Goal: Complete application form: Complete application form

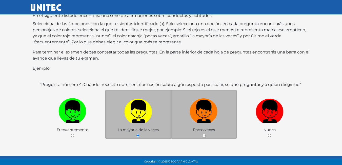
scroll to position [48, 0]
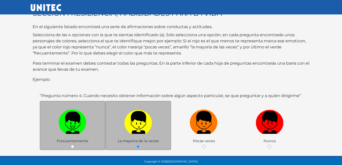
click at [72, 117] on img at bounding box center [72, 120] width 28 height 27
click at [72, 145] on input "radio" at bounding box center [72, 146] width 3 height 3
radio input "true"
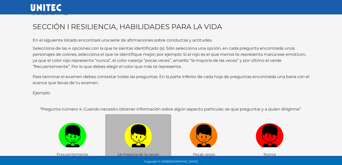
scroll to position [98, 0]
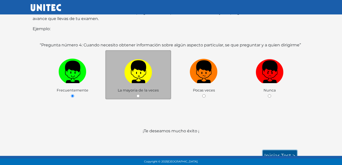
click at [275, 151] on link "Iniciar test >" at bounding box center [279, 155] width 34 height 11
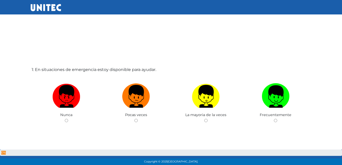
scroll to position [0, 0]
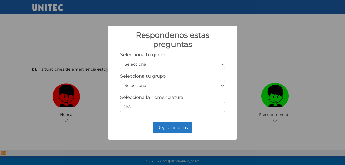
click at [223, 64] on select "Selecciona 1er grado 2do grado 3er grado 4to grado 5to grado 6to grado" at bounding box center [172, 64] width 105 height 10
select select "5"
click at [120, 59] on select "Selecciona 1er grado 2do grado 3er grado 4to grado 5to grado 6to grado" at bounding box center [172, 64] width 105 height 10
click at [218, 87] on select "Selecciona A B C D E F G H I J K L M N O P Q R S T U V W X Y Z" at bounding box center [172, 86] width 105 height 10
select select "b"
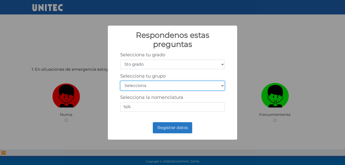
click at [120, 81] on select "Selecciona A B C D E F G H I J K L M N O P Q R S T U V W X Y Z" at bounding box center [172, 86] width 105 height 10
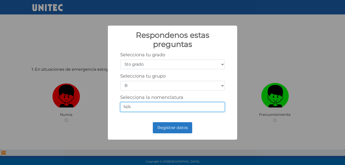
click at [203, 106] on input "N/A" at bounding box center [172, 107] width 105 height 10
type input "N"
type input "5-2"
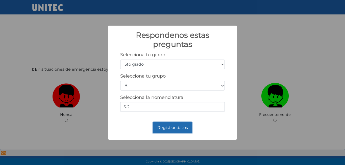
click at [183, 124] on button "Registrar datos" at bounding box center [172, 127] width 39 height 11
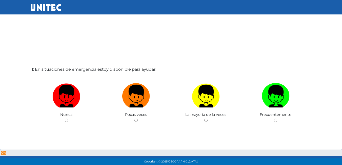
scroll to position [26, 0]
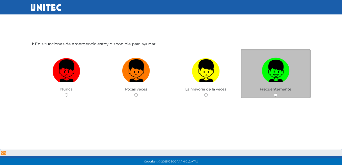
click at [283, 71] on img at bounding box center [275, 69] width 28 height 27
click at [277, 93] on input "radio" at bounding box center [275, 94] width 3 height 3
radio input "true"
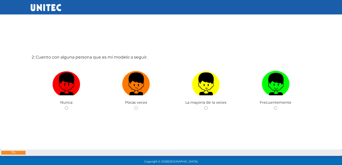
scroll to position [178, 0]
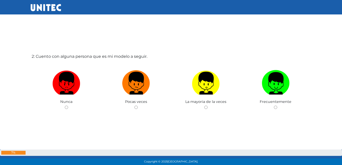
click at [231, 73] on label at bounding box center [206, 83] width 70 height 31
click at [207, 105] on input "radio" at bounding box center [205, 106] width 3 height 3
radio input "true"
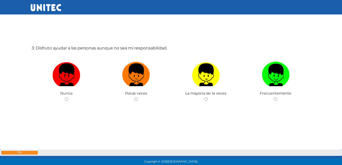
scroll to position [354, 0]
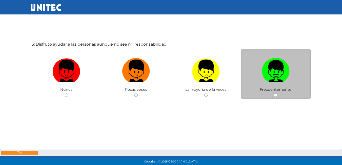
click at [275, 78] on img at bounding box center [275, 69] width 28 height 27
click at [275, 93] on input "radio" at bounding box center [275, 94] width 3 height 3
radio input "true"
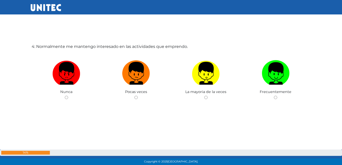
scroll to position [519, 0]
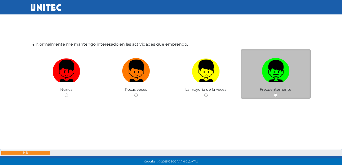
click at [280, 62] on img at bounding box center [275, 69] width 28 height 27
click at [277, 93] on input "radio" at bounding box center [275, 94] width 3 height 3
radio input "true"
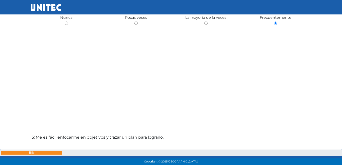
scroll to position [670, 0]
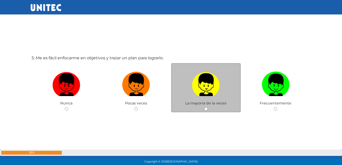
click at [200, 77] on img at bounding box center [206, 83] width 28 height 27
click at [204, 107] on input "radio" at bounding box center [205, 108] width 3 height 3
radio input "true"
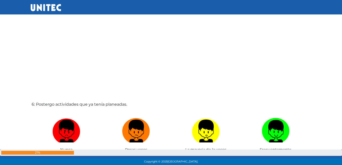
scroll to position [797, 0]
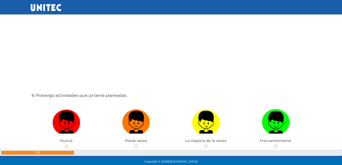
drag, startPoint x: 155, startPoint y: 124, endPoint x: 198, endPoint y: 91, distance: 54.4
click at [198, 91] on div "6: Postergo actividades que ya tenía planeadas. Nunca Pocas veces La mayoria de…" at bounding box center [171, 133] width 281 height 165
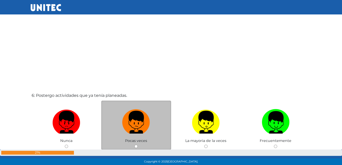
click at [156, 117] on label at bounding box center [136, 122] width 70 height 31
click at [138, 144] on input "radio" at bounding box center [135, 145] width 3 height 3
radio input "true"
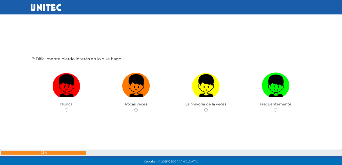
scroll to position [999, 0]
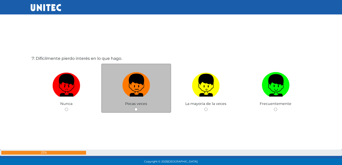
click at [128, 86] on img at bounding box center [136, 83] width 28 height 27
click at [134, 107] on input "radio" at bounding box center [135, 108] width 3 height 3
radio input "true"
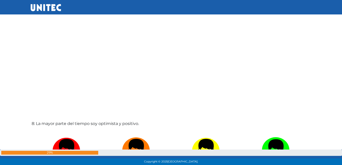
scroll to position [1124, 0]
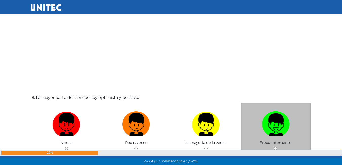
click at [266, 119] on img at bounding box center [275, 122] width 28 height 27
click at [274, 146] on input "radio" at bounding box center [275, 147] width 3 height 3
radio input "true"
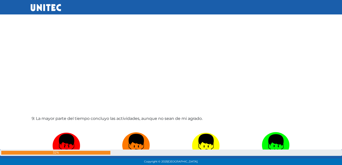
scroll to position [1293, 0]
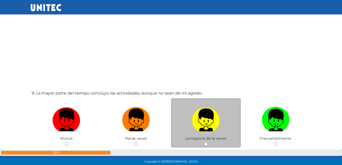
click at [206, 118] on img at bounding box center [206, 118] width 28 height 27
click at [206, 142] on input "radio" at bounding box center [205, 143] width 3 height 3
radio input "true"
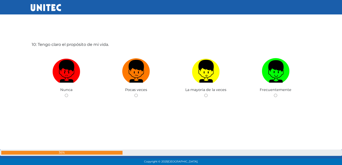
scroll to position [1507, 0]
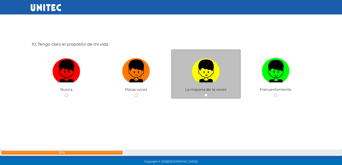
click at [219, 73] on img at bounding box center [206, 69] width 28 height 27
click at [207, 93] on input "radio" at bounding box center [205, 94] width 3 height 3
radio input "true"
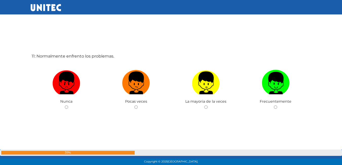
scroll to position [1671, 0]
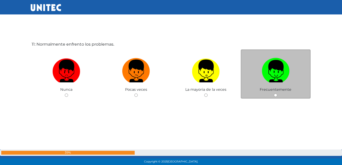
click at [256, 74] on label at bounding box center [275, 71] width 70 height 31
click at [274, 93] on input "radio" at bounding box center [275, 94] width 3 height 3
radio input "true"
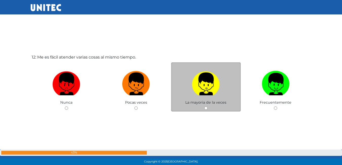
scroll to position [1823, 0]
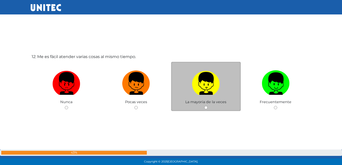
click at [192, 86] on img at bounding box center [206, 81] width 28 height 27
click at [204, 106] on input "radio" at bounding box center [205, 107] width 3 height 3
radio input "true"
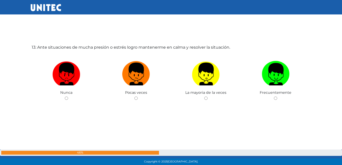
scroll to position [2000, 0]
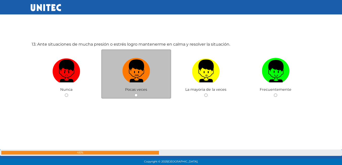
click at [140, 67] on img at bounding box center [136, 69] width 28 height 27
click at [138, 93] on input "radio" at bounding box center [135, 94] width 3 height 3
radio input "true"
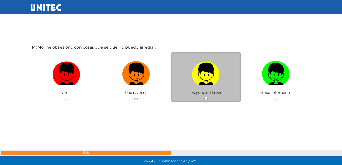
scroll to position [2165, 0]
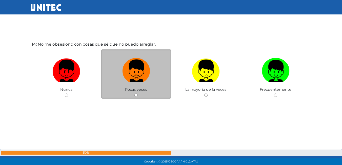
click at [145, 82] on img at bounding box center [136, 69] width 28 height 27
click at [138, 93] on input "radio" at bounding box center [135, 94] width 3 height 3
radio input "true"
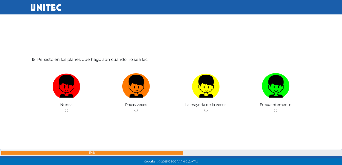
scroll to position [2318, 0]
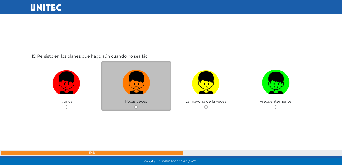
click at [143, 94] on img at bounding box center [136, 81] width 28 height 27
click at [138, 105] on input "radio" at bounding box center [135, 106] width 3 height 3
radio input "true"
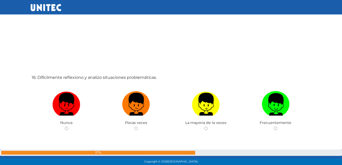
scroll to position [2470, 0]
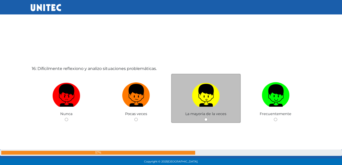
click at [229, 82] on label at bounding box center [206, 95] width 70 height 31
click at [207, 118] on input "radio" at bounding box center [205, 119] width 3 height 3
radio input "true"
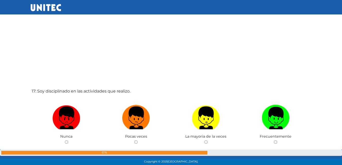
scroll to position [2621, 0]
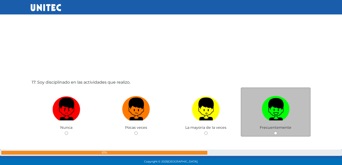
click at [263, 116] on img at bounding box center [275, 107] width 28 height 27
click at [274, 131] on input "radio" at bounding box center [275, 132] width 3 height 3
radio input "true"
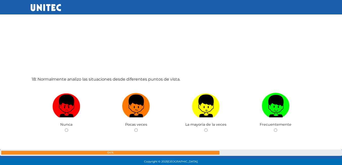
scroll to position [2798, 0]
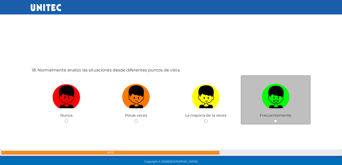
click at [277, 84] on img at bounding box center [275, 95] width 28 height 27
click at [277, 119] on input "radio" at bounding box center [275, 120] width 3 height 3
radio input "true"
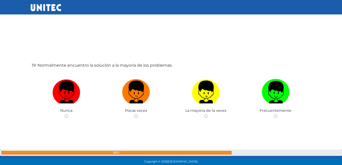
scroll to position [2975, 0]
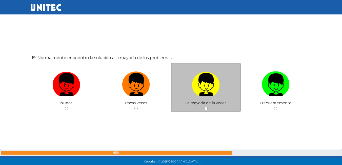
click at [216, 80] on img at bounding box center [206, 82] width 28 height 27
click at [207, 107] on input "radio" at bounding box center [205, 108] width 3 height 3
radio input "true"
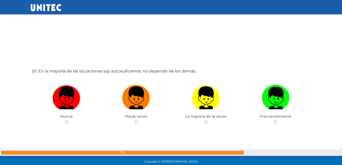
scroll to position [3126, 0]
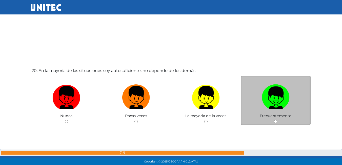
click at [276, 87] on img at bounding box center [275, 95] width 28 height 27
click at [276, 120] on input "radio" at bounding box center [275, 121] width 3 height 3
radio input "true"
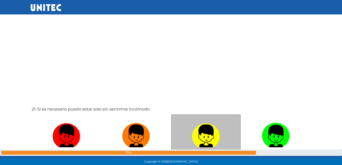
scroll to position [3303, 0]
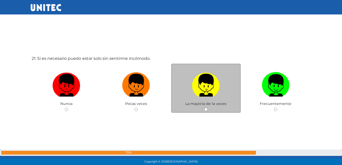
click at [224, 71] on label at bounding box center [206, 85] width 70 height 31
click at [207, 107] on input "radio" at bounding box center [205, 108] width 3 height 3
radio input "true"
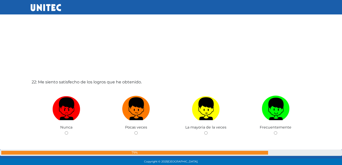
scroll to position [3447, 0]
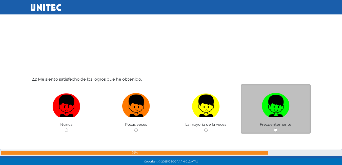
click at [258, 101] on label at bounding box center [275, 106] width 70 height 31
click at [274, 128] on input "radio" at bounding box center [275, 129] width 3 height 3
radio input "true"
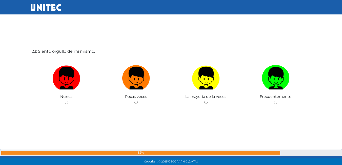
scroll to position [3642, 0]
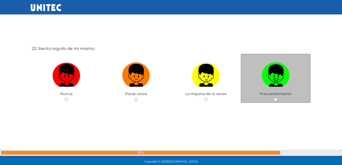
click at [273, 66] on img at bounding box center [275, 73] width 28 height 27
click at [274, 98] on input "radio" at bounding box center [275, 99] width 3 height 3
radio input "true"
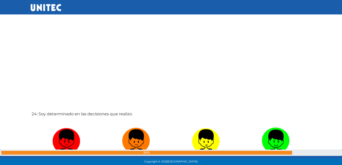
scroll to position [3768, 0]
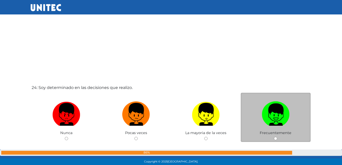
click at [271, 103] on img at bounding box center [275, 112] width 28 height 27
click at [274, 137] on input "radio" at bounding box center [275, 138] width 3 height 3
radio input "true"
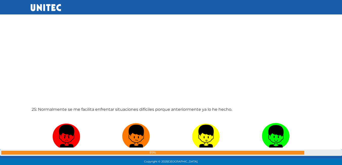
scroll to position [3919, 0]
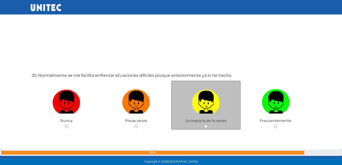
click at [224, 104] on label at bounding box center [206, 102] width 70 height 31
click at [207, 124] on input "radio" at bounding box center [205, 125] width 3 height 3
radio input "true"
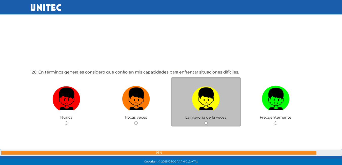
scroll to position [4113, 0]
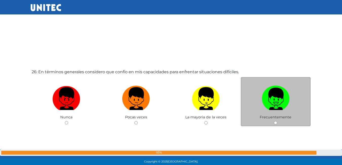
click at [263, 89] on img at bounding box center [275, 96] width 28 height 27
click at [274, 121] on input "radio" at bounding box center [275, 122] width 3 height 3
radio input "true"
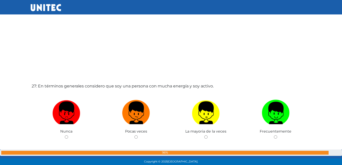
scroll to position [4264, 0]
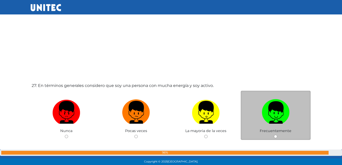
click at [257, 104] on label at bounding box center [275, 112] width 70 height 31
click at [274, 135] on input "radio" at bounding box center [275, 136] width 3 height 3
radio input "true"
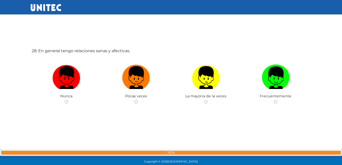
scroll to position [4465, 0]
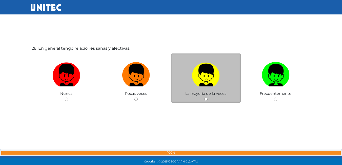
click at [220, 75] on label at bounding box center [206, 75] width 70 height 31
click at [207, 97] on input "radio" at bounding box center [205, 98] width 3 height 3
radio input "true"
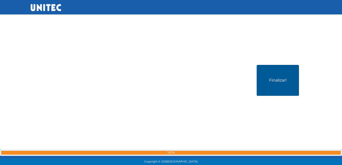
scroll to position [4636, 0]
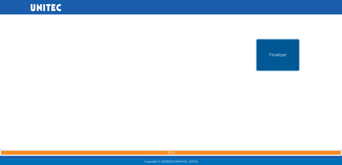
click at [278, 57] on button "Finalizar!" at bounding box center [277, 54] width 42 height 31
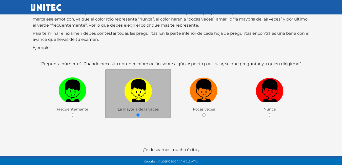
scroll to position [75, 0]
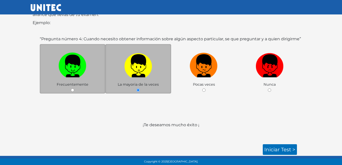
click at [86, 73] on label at bounding box center [73, 65] width 66 height 31
click at [74, 88] on input "radio" at bounding box center [72, 89] width 3 height 3
radio input "true"
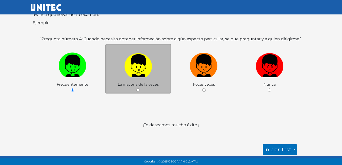
click at [137, 62] on img at bounding box center [138, 64] width 28 height 27
click at [137, 88] on input "radio" at bounding box center [137, 89] width 3 height 3
radio input "true"
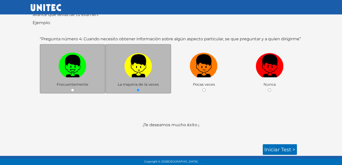
click at [74, 66] on img at bounding box center [72, 64] width 28 height 27
click at [74, 88] on input "radio" at bounding box center [72, 89] width 3 height 3
radio input "true"
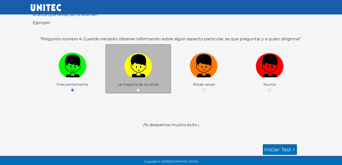
click at [135, 81] on label at bounding box center [138, 65] width 66 height 31
click at [136, 88] on input "radio" at bounding box center [137, 89] width 3 height 3
radio input "true"
click at [265, 147] on link "Iniciar test >" at bounding box center [279, 149] width 34 height 11
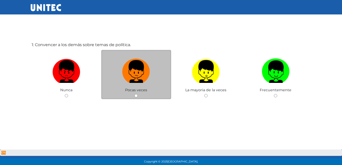
scroll to position [25, 0]
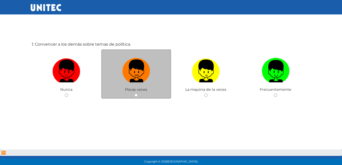
click at [149, 78] on img at bounding box center [136, 69] width 28 height 27
click at [138, 93] on input "radio" at bounding box center [135, 94] width 3 height 3
radio input "true"
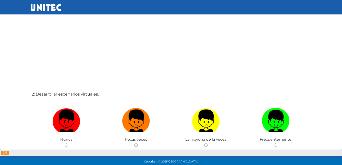
scroll to position [153, 0]
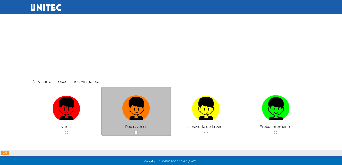
click at [149, 110] on img at bounding box center [136, 106] width 28 height 27
click at [138, 130] on input "radio" at bounding box center [135, 131] width 3 height 3
radio input "true"
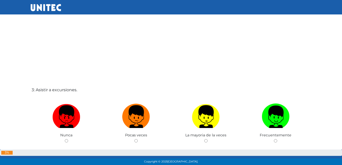
scroll to position [318, 0]
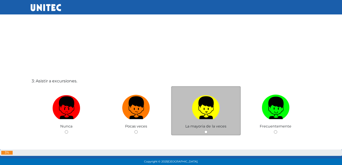
click at [210, 105] on img at bounding box center [206, 106] width 28 height 27
click at [207, 130] on input "radio" at bounding box center [205, 131] width 3 height 3
radio input "true"
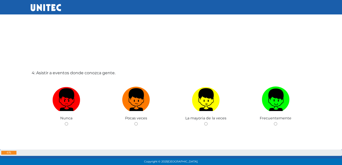
scroll to position [519, 0]
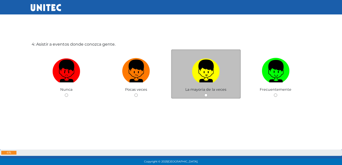
click at [214, 74] on img at bounding box center [206, 69] width 28 height 27
click at [207, 93] on input "radio" at bounding box center [205, 94] width 3 height 3
radio input "true"
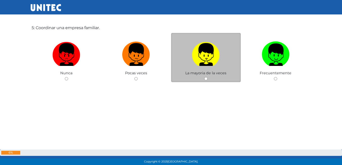
scroll to position [709, 0]
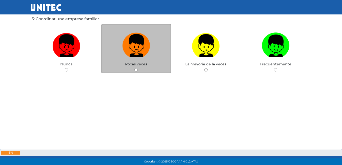
click at [145, 49] on img at bounding box center [136, 44] width 28 height 27
click at [138, 68] on input "radio" at bounding box center [135, 69] width 3 height 3
radio input "true"
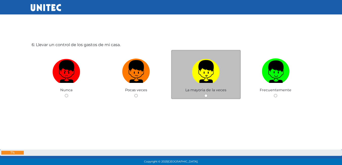
scroll to position [848, 0]
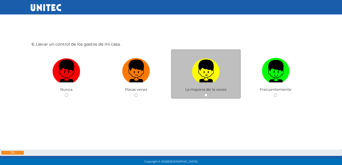
click at [210, 68] on img at bounding box center [206, 69] width 28 height 27
click at [207, 93] on input "radio" at bounding box center [205, 94] width 3 height 3
radio input "true"
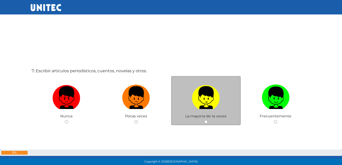
scroll to position [991, 0]
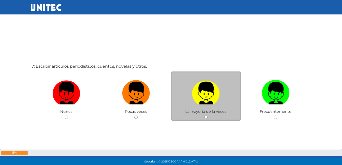
click at [209, 92] on img at bounding box center [206, 91] width 28 height 27
click at [207, 115] on input "radio" at bounding box center [205, 116] width 3 height 3
radio input "true"
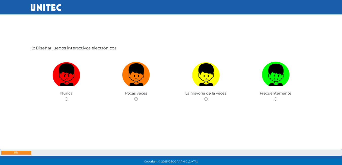
scroll to position [1177, 0]
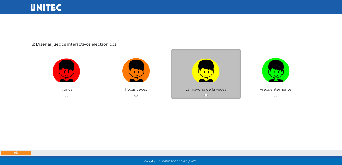
click at [210, 68] on img at bounding box center [206, 69] width 28 height 27
click at [207, 93] on input "radio" at bounding box center [205, 94] width 3 height 3
radio input "true"
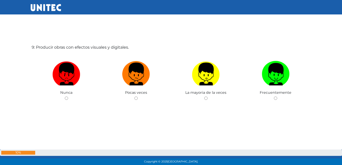
scroll to position [1342, 0]
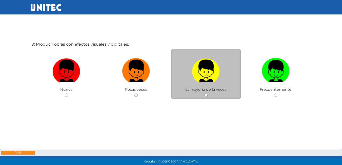
click at [184, 78] on label at bounding box center [206, 71] width 70 height 31
click at [204, 93] on input "radio" at bounding box center [205, 94] width 3 height 3
radio input "true"
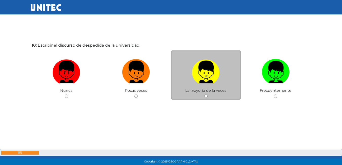
scroll to position [1507, 0]
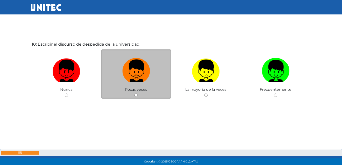
click at [140, 70] on img at bounding box center [136, 69] width 28 height 27
click at [138, 93] on input "radio" at bounding box center [135, 94] width 3 height 3
radio input "true"
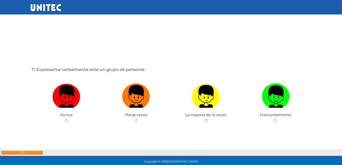
scroll to position [1646, 0]
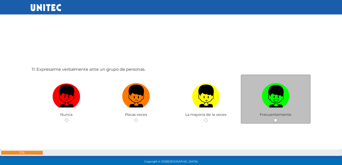
click at [263, 92] on img at bounding box center [275, 94] width 28 height 27
click at [274, 118] on input "radio" at bounding box center [275, 119] width 3 height 3
radio input "true"
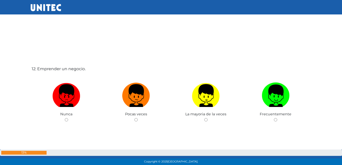
scroll to position [1836, 0]
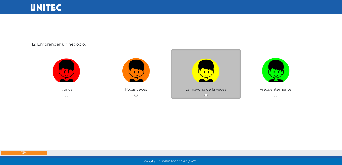
click at [205, 77] on img at bounding box center [206, 69] width 28 height 27
click at [205, 93] on input "radio" at bounding box center [205, 94] width 3 height 3
radio input "true"
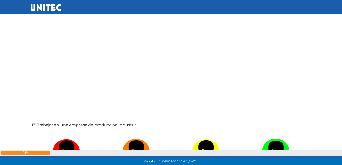
scroll to position [1961, 0]
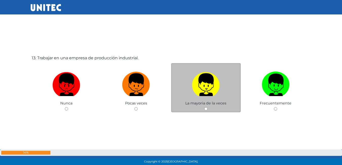
click at [208, 87] on img at bounding box center [206, 83] width 28 height 27
click at [207, 107] on input "radio" at bounding box center [205, 108] width 3 height 3
radio input "true"
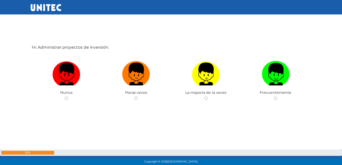
scroll to position [2165, 0]
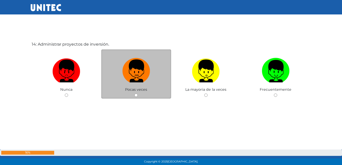
click at [137, 78] on img at bounding box center [136, 69] width 28 height 27
click at [137, 93] on input "radio" at bounding box center [135, 94] width 3 height 3
radio input "true"
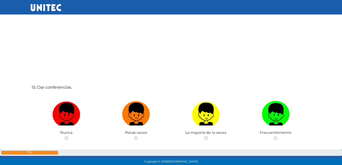
scroll to position [2312, 0]
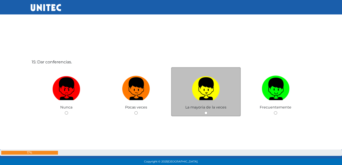
click at [197, 84] on img at bounding box center [206, 87] width 28 height 27
click at [204, 111] on input "radio" at bounding box center [205, 112] width 3 height 3
radio input "true"
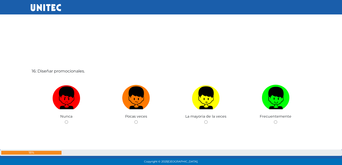
scroll to position [2482, 0]
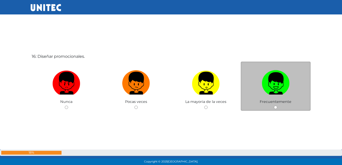
click at [286, 85] on img at bounding box center [275, 81] width 28 height 27
click at [277, 105] on input "radio" at bounding box center [275, 106] width 3 height 3
radio input "true"
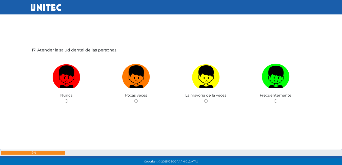
scroll to position [2659, 0]
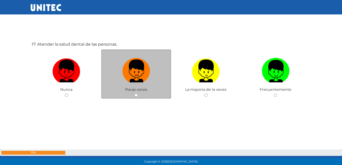
click at [136, 69] on img at bounding box center [136, 69] width 28 height 27
click at [136, 93] on input "radio" at bounding box center [135, 94] width 3 height 3
radio input "true"
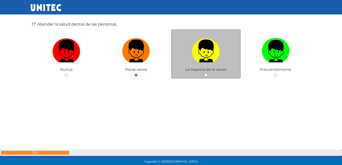
scroll to position [2779, 0]
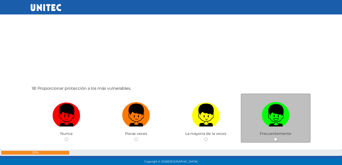
click at [280, 115] on img at bounding box center [275, 113] width 28 height 27
click at [277, 137] on input "radio" at bounding box center [275, 138] width 3 height 3
radio input "true"
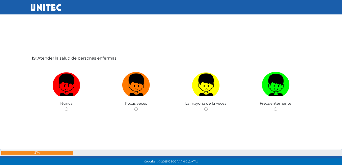
scroll to position [2975, 0]
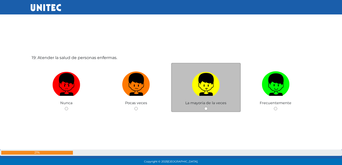
click at [216, 85] on img at bounding box center [206, 82] width 28 height 27
click at [207, 107] on input "radio" at bounding box center [205, 108] width 3 height 3
radio input "true"
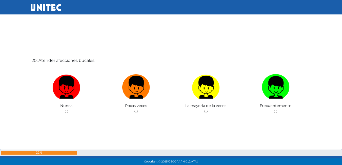
scroll to position [3153, 0]
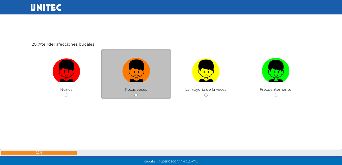
click at [133, 78] on img at bounding box center [136, 69] width 28 height 27
click at [134, 93] on input "radio" at bounding box center [135, 94] width 3 height 3
radio input "true"
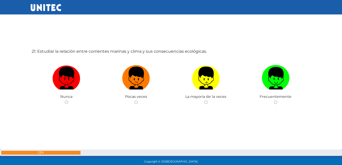
click at [78, 57] on div "21: Estudiar la relación entre corrientes marinas y clima y sus consecuencias e…" at bounding box center [171, 89] width 281 height 165
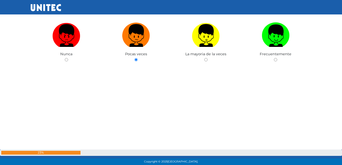
scroll to position [3165, 0]
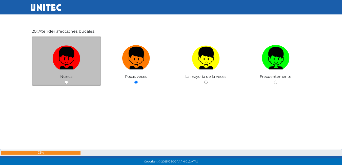
click at [71, 73] on label at bounding box center [67, 58] width 70 height 31
click at [68, 80] on input "radio" at bounding box center [66, 81] width 3 height 3
radio input "true"
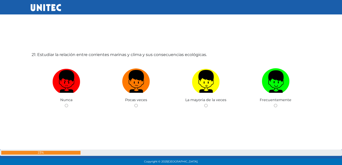
scroll to position [3311, 0]
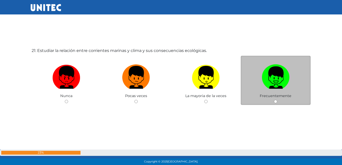
click at [278, 79] on img at bounding box center [275, 75] width 28 height 27
click at [277, 100] on input "radio" at bounding box center [275, 101] width 3 height 3
radio input "true"
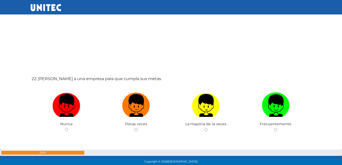
scroll to position [3462, 0]
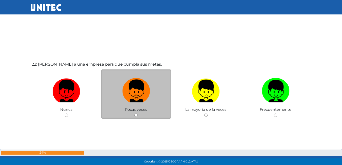
click at [146, 90] on img at bounding box center [136, 89] width 28 height 27
click at [138, 113] on input "radio" at bounding box center [135, 114] width 3 height 3
radio input "true"
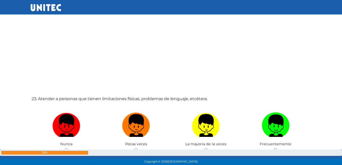
scroll to position [3601, 0]
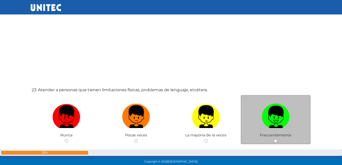
click at [278, 111] on img at bounding box center [275, 114] width 28 height 27
click at [277, 139] on input "radio" at bounding box center [275, 140] width 3 height 3
radio input "true"
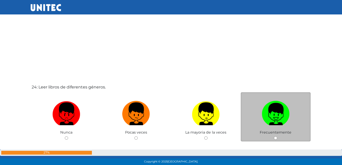
click at [280, 105] on img at bounding box center [275, 112] width 28 height 27
click at [277, 136] on input "radio" at bounding box center [275, 137] width 3 height 3
radio input "true"
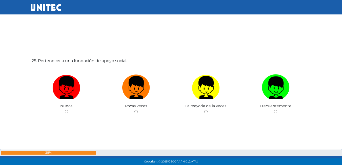
scroll to position [3962, 0]
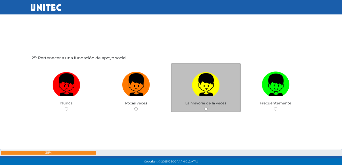
click at [217, 82] on img at bounding box center [206, 83] width 28 height 27
click at [207, 107] on input "radio" at bounding box center [205, 108] width 3 height 3
radio input "true"
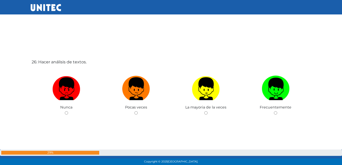
scroll to position [4153, 0]
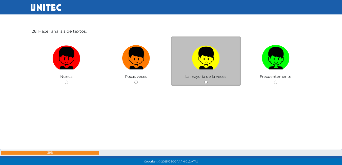
click at [220, 64] on label at bounding box center [206, 58] width 70 height 31
click at [207, 80] on input "radio" at bounding box center [205, 81] width 3 height 3
radio input "true"
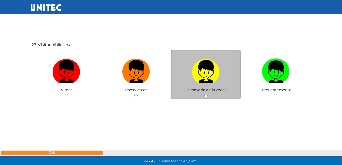
scroll to position [4305, 0]
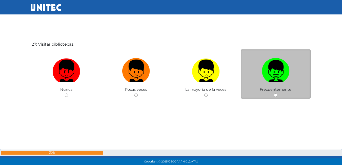
click at [265, 78] on img at bounding box center [275, 69] width 28 height 27
click at [274, 93] on input "radio" at bounding box center [275, 94] width 3 height 3
radio input "true"
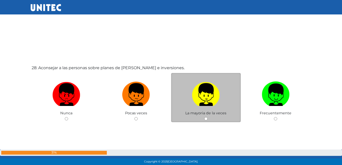
scroll to position [4458, 0]
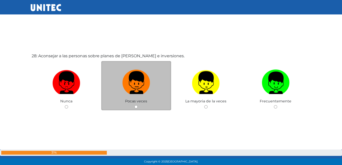
click at [137, 75] on img at bounding box center [136, 81] width 28 height 27
click at [137, 105] on input "radio" at bounding box center [135, 106] width 3 height 3
radio input "true"
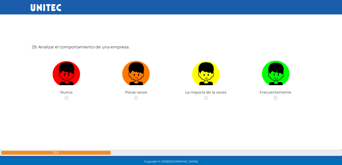
scroll to position [4634, 0]
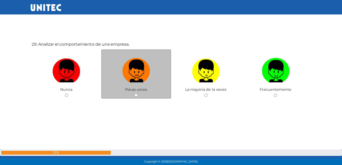
click at [139, 80] on img at bounding box center [136, 69] width 28 height 27
click at [138, 93] on input "radio" at bounding box center [135, 94] width 3 height 3
radio input "true"
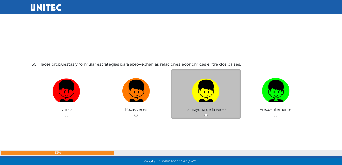
scroll to position [4786, 0]
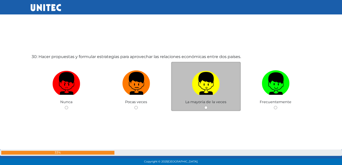
drag, startPoint x: 144, startPoint y: 87, endPoint x: 184, endPoint y: 84, distance: 40.0
click at [144, 87] on img at bounding box center [136, 81] width 28 height 27
click at [138, 106] on input "radio" at bounding box center [135, 107] width 3 height 3
radio input "true"
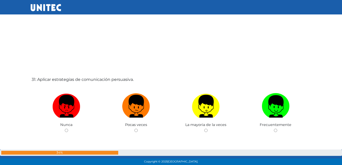
scroll to position [4953, 0]
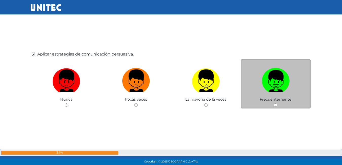
click at [275, 77] on img at bounding box center [275, 79] width 28 height 27
click at [275, 103] on input "radio" at bounding box center [275, 104] width 3 height 3
radio input "true"
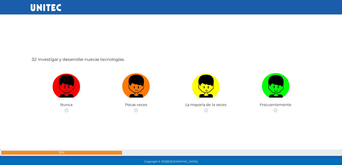
scroll to position [5128, 0]
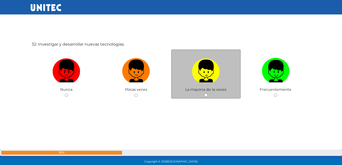
click at [222, 68] on label at bounding box center [206, 71] width 70 height 31
click at [207, 93] on input "radio" at bounding box center [205, 94] width 3 height 3
radio input "true"
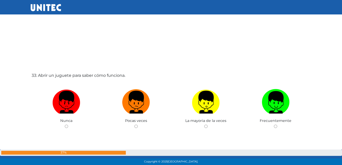
scroll to position [5293, 0]
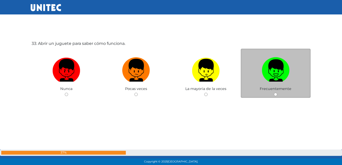
click at [282, 73] on img at bounding box center [275, 68] width 28 height 27
click at [277, 93] on input "radio" at bounding box center [275, 94] width 3 height 3
radio input "true"
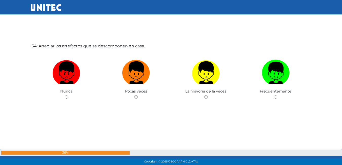
scroll to position [5457, 0]
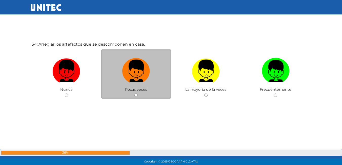
click at [152, 69] on label at bounding box center [136, 71] width 70 height 31
click at [138, 93] on input "radio" at bounding box center [135, 94] width 3 height 3
radio input "true"
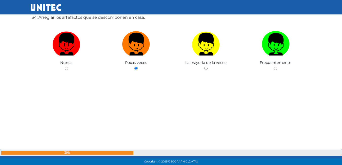
scroll to position [5584, 0]
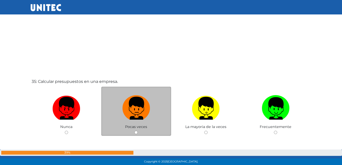
click at [147, 102] on img at bounding box center [136, 106] width 28 height 27
click at [138, 130] on input "radio" at bounding box center [135, 131] width 3 height 3
radio input "true"
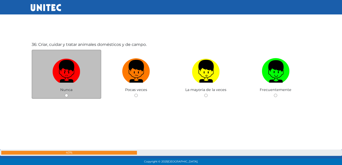
scroll to position [5786, 0]
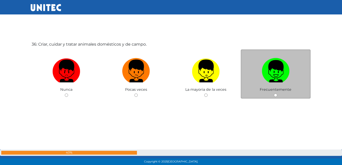
click at [264, 69] on img at bounding box center [275, 69] width 28 height 27
click at [274, 93] on input "radio" at bounding box center [275, 94] width 3 height 3
radio input "true"
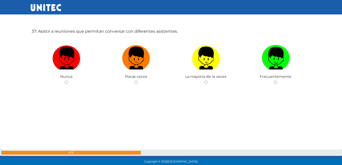
scroll to position [5964, 0]
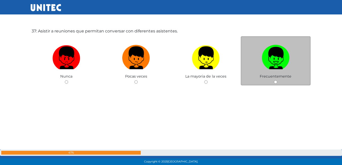
click at [271, 59] on img at bounding box center [275, 56] width 28 height 27
click at [274, 80] on input "radio" at bounding box center [275, 81] width 3 height 3
radio input "true"
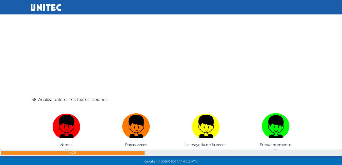
scroll to position [6085, 0]
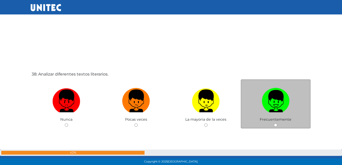
click at [265, 104] on img at bounding box center [275, 99] width 28 height 27
click at [274, 123] on input "radio" at bounding box center [275, 124] width 3 height 3
radio input "true"
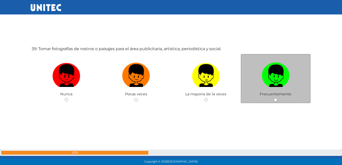
scroll to position [6280, 0]
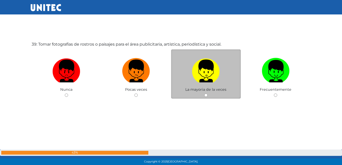
click at [227, 75] on label at bounding box center [206, 71] width 70 height 31
click at [207, 93] on input "radio" at bounding box center [205, 94] width 3 height 3
radio input "true"
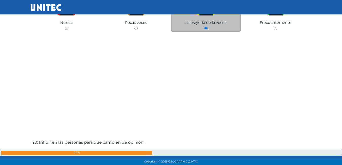
scroll to position [6397, 0]
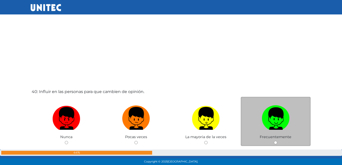
click at [275, 130] on label at bounding box center [275, 118] width 70 height 31
click at [275, 141] on input "radio" at bounding box center [275, 142] width 3 height 3
radio input "true"
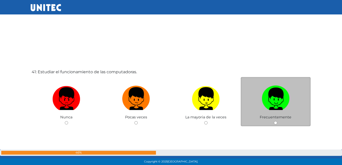
scroll to position [6591, 0]
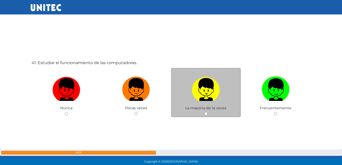
click at [199, 84] on img at bounding box center [206, 87] width 28 height 27
click at [204, 112] on input "radio" at bounding box center [205, 113] width 3 height 3
radio input "true"
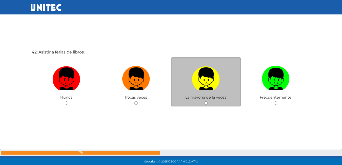
scroll to position [6774, 0]
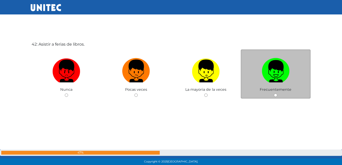
click at [268, 74] on img at bounding box center [275, 69] width 28 height 27
click at [274, 93] on input "radio" at bounding box center [275, 94] width 3 height 3
radio input "true"
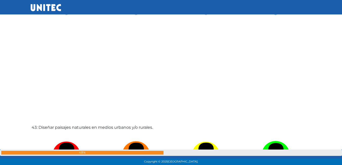
scroll to position [6927, 0]
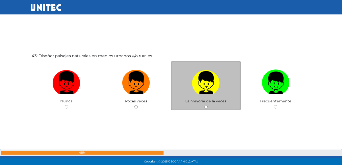
click at [193, 78] on img at bounding box center [206, 81] width 28 height 27
click at [204, 105] on input "radio" at bounding box center [205, 106] width 3 height 3
radio input "true"
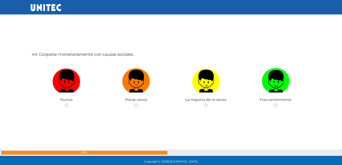
scroll to position [7067, 0]
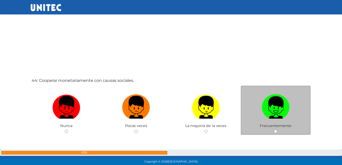
click at [269, 92] on img at bounding box center [275, 105] width 28 height 27
click at [274, 129] on input "radio" at bounding box center [275, 130] width 3 height 3
radio input "true"
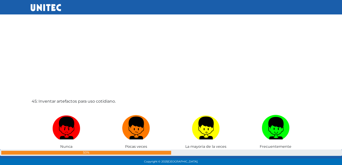
scroll to position [7218, 0]
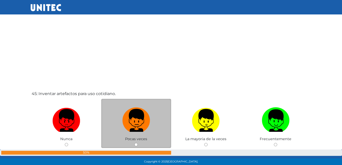
click at [148, 119] on img at bounding box center [136, 118] width 28 height 27
click at [138, 143] on input "radio" at bounding box center [135, 144] width 3 height 3
radio input "true"
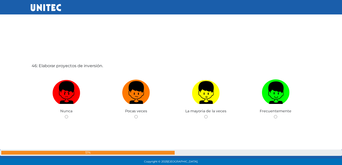
scroll to position [7420, 0]
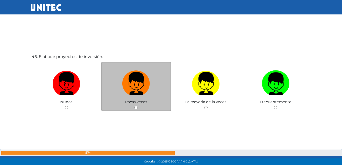
click at [150, 91] on label at bounding box center [136, 83] width 70 height 31
click at [138, 106] on input "radio" at bounding box center [135, 107] width 3 height 3
radio input "true"
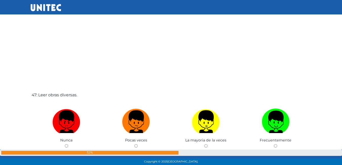
scroll to position [7571, 0]
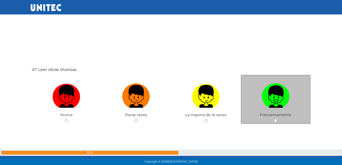
drag, startPoint x: 261, startPoint y: 99, endPoint x: 255, endPoint y: 99, distance: 6.1
click at [262, 99] on img at bounding box center [275, 94] width 28 height 27
click at [274, 119] on input "radio" at bounding box center [275, 120] width 3 height 3
radio input "true"
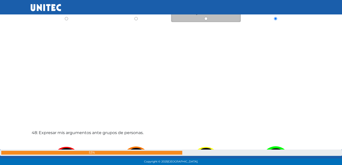
scroll to position [7717, 0]
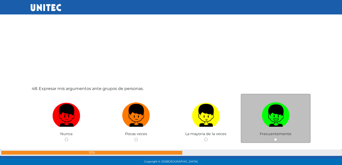
click at [267, 116] on img at bounding box center [275, 113] width 28 height 27
click at [274, 138] on input "radio" at bounding box center [275, 139] width 3 height 3
radio input "true"
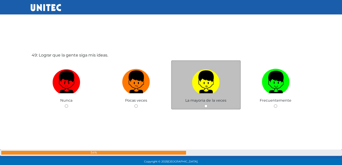
scroll to position [7917, 0]
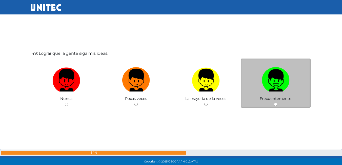
click at [266, 75] on img at bounding box center [275, 78] width 28 height 27
click at [274, 102] on input "radio" at bounding box center [275, 103] width 3 height 3
radio input "true"
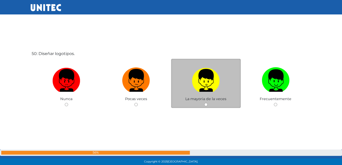
scroll to position [8084, 0]
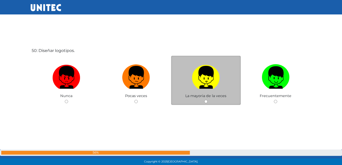
click at [202, 75] on img at bounding box center [206, 75] width 28 height 27
click at [204, 100] on input "radio" at bounding box center [205, 101] width 3 height 3
radio input "true"
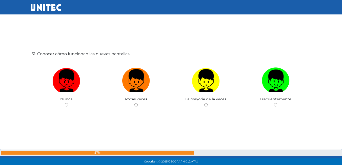
scroll to position [8251, 0]
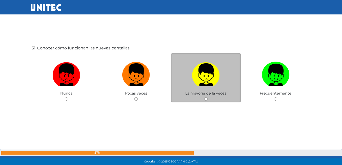
click at [189, 75] on label at bounding box center [206, 74] width 70 height 31
click at [204, 97] on input "radio" at bounding box center [205, 98] width 3 height 3
radio input "true"
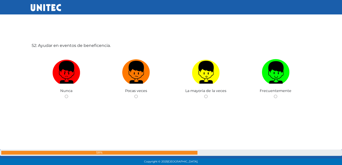
scroll to position [8420, 0]
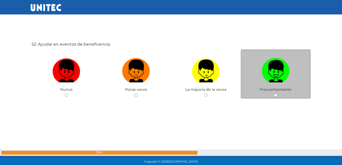
click at [284, 71] on img at bounding box center [275, 69] width 28 height 27
click at [277, 93] on input "radio" at bounding box center [275, 94] width 3 height 3
radio input "true"
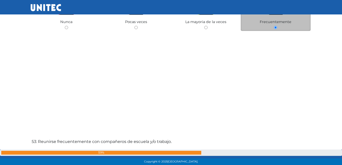
scroll to position [8538, 0]
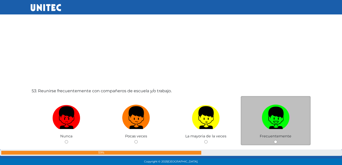
click at [274, 113] on img at bounding box center [275, 115] width 28 height 27
click at [274, 140] on input "radio" at bounding box center [275, 141] width 3 height 3
radio input "true"
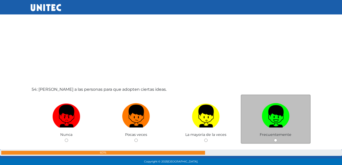
scroll to position [8729, 0]
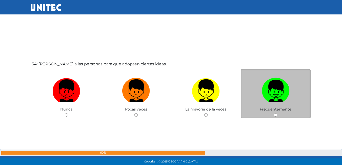
click at [262, 86] on img at bounding box center [275, 89] width 28 height 27
click at [274, 113] on input "radio" at bounding box center [275, 114] width 3 height 3
radio input "true"
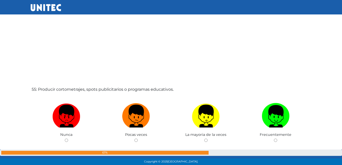
scroll to position [8872, 0]
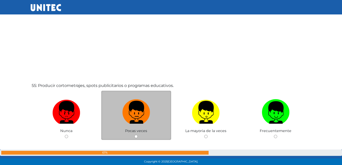
click at [139, 108] on img at bounding box center [136, 110] width 28 height 27
click at [138, 135] on input "radio" at bounding box center [135, 136] width 3 height 3
radio input "true"
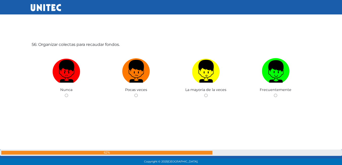
scroll to position [9078, 0]
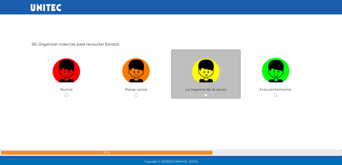
click at [211, 73] on img at bounding box center [206, 69] width 28 height 27
click at [207, 93] on input "radio" at bounding box center [205, 94] width 3 height 3
radio input "true"
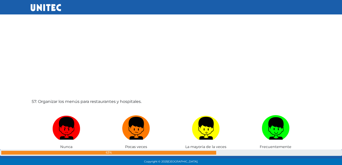
scroll to position [9205, 0]
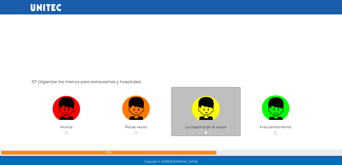
click at [196, 102] on img at bounding box center [206, 106] width 28 height 27
click at [204, 131] on input "radio" at bounding box center [205, 132] width 3 height 3
radio input "true"
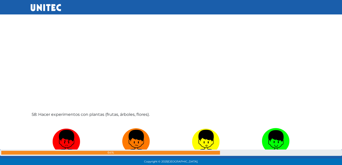
scroll to position [9353, 0]
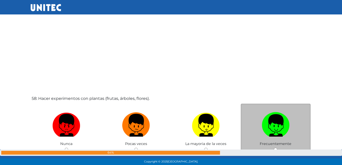
click at [254, 110] on label at bounding box center [275, 125] width 70 height 31
click at [274, 147] on input "radio" at bounding box center [275, 148] width 3 height 3
radio input "true"
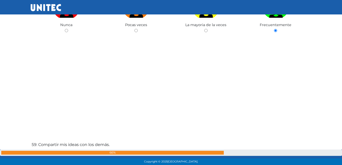
scroll to position [9520, 0]
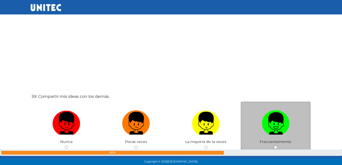
click at [282, 118] on img at bounding box center [275, 121] width 28 height 27
click at [277, 145] on input "radio" at bounding box center [275, 146] width 3 height 3
radio input "true"
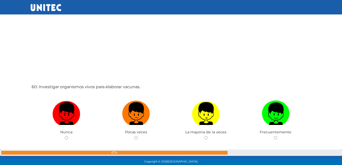
scroll to position [9713, 0]
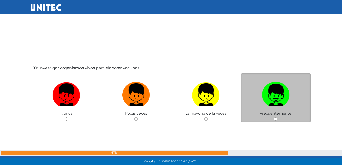
click at [272, 94] on img at bounding box center [275, 93] width 28 height 27
click at [274, 117] on input "radio" at bounding box center [275, 118] width 3 height 3
radio input "true"
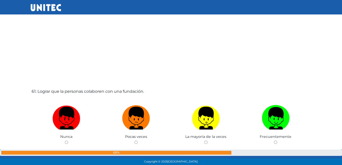
scroll to position [9864, 0]
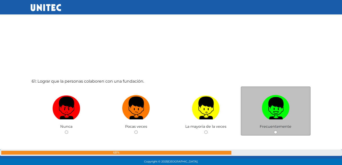
click at [274, 97] on img at bounding box center [275, 106] width 28 height 27
click at [274, 130] on input "radio" at bounding box center [275, 131] width 3 height 3
radio input "true"
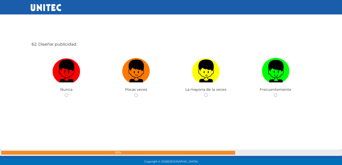
scroll to position [10079, 0]
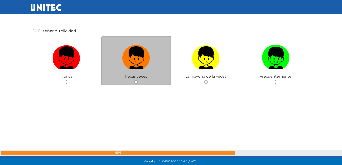
click at [158, 70] on label at bounding box center [136, 57] width 70 height 31
click at [138, 80] on input "radio" at bounding box center [135, 81] width 3 height 3
radio input "true"
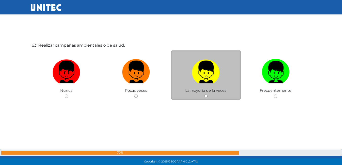
scroll to position [10230, 0]
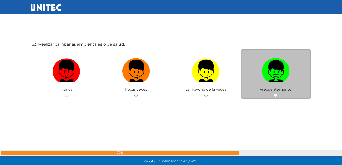
click at [274, 78] on img at bounding box center [275, 69] width 28 height 27
click at [274, 93] on input "radio" at bounding box center [275, 94] width 3 height 3
radio input "true"
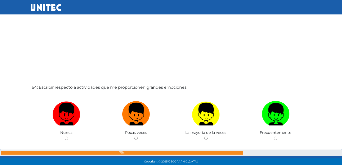
scroll to position [10376, 0]
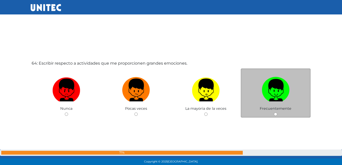
click at [258, 87] on label at bounding box center [275, 90] width 70 height 31
click at [274, 112] on input "radio" at bounding box center [275, 113] width 3 height 3
radio input "true"
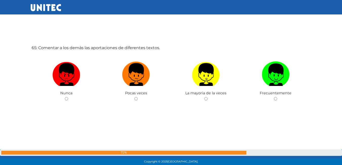
scroll to position [10559, 0]
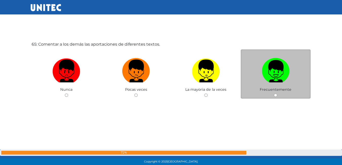
click at [285, 79] on img at bounding box center [275, 69] width 28 height 27
click at [277, 93] on input "radio" at bounding box center [275, 94] width 3 height 3
radio input "true"
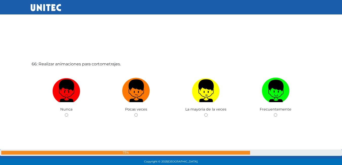
scroll to position [10729, 0]
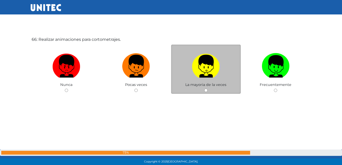
click at [186, 68] on label at bounding box center [206, 66] width 70 height 31
click at [204, 88] on input "radio" at bounding box center [205, 89] width 3 height 3
radio input "true"
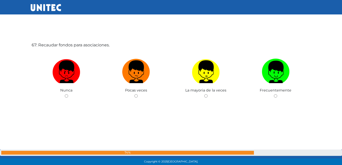
scroll to position [10889, 0]
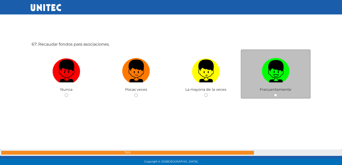
click at [271, 68] on img at bounding box center [275, 69] width 28 height 27
click at [274, 93] on input "radio" at bounding box center [275, 94] width 3 height 3
radio input "true"
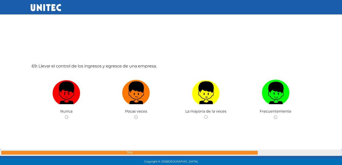
scroll to position [11205, 0]
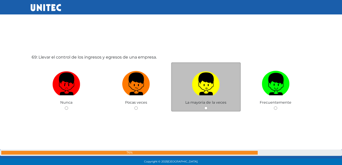
click at [224, 79] on label at bounding box center [206, 84] width 70 height 31
click at [207, 106] on input "radio" at bounding box center [205, 107] width 3 height 3
radio input "true"
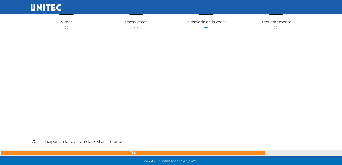
scroll to position [11256, 0]
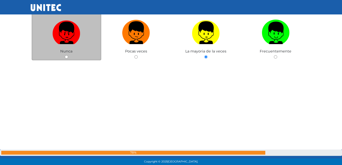
click at [54, 30] on img at bounding box center [66, 31] width 28 height 27
click at [65, 55] on input "radio" at bounding box center [66, 56] width 3 height 3
radio input "true"
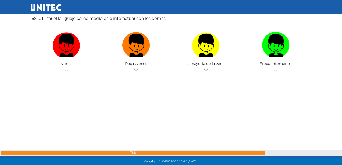
scroll to position [11054, 0]
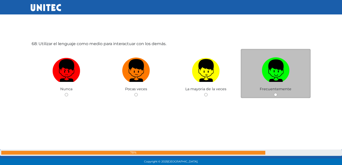
click at [257, 76] on label at bounding box center [275, 70] width 70 height 31
click at [274, 93] on input "radio" at bounding box center [275, 94] width 3 height 3
radio input "true"
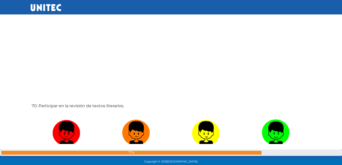
scroll to position [11328, 0]
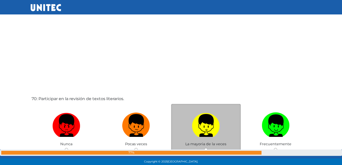
click at [224, 119] on label at bounding box center [206, 125] width 70 height 31
click at [207, 148] on input "radio" at bounding box center [205, 149] width 3 height 3
radio input "true"
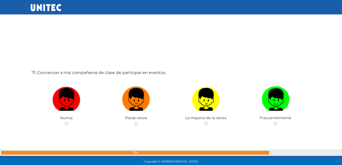
scroll to position [11547, 0]
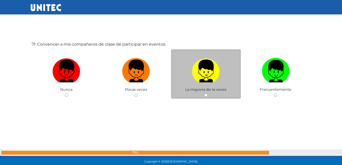
click at [215, 73] on img at bounding box center [206, 69] width 28 height 27
click at [207, 93] on input "radio" at bounding box center [205, 94] width 3 height 3
radio input "true"
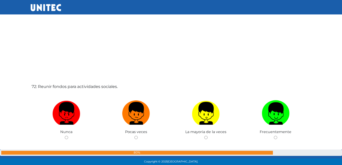
scroll to position [11673, 0]
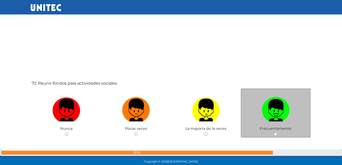
click at [275, 102] on img at bounding box center [275, 108] width 28 height 27
click at [275, 132] on input "radio" at bounding box center [275, 133] width 3 height 3
radio input "true"
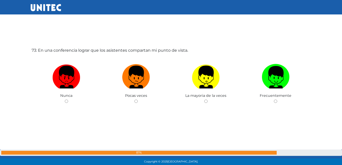
scroll to position [11868, 0]
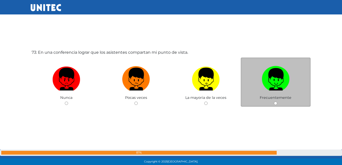
click at [258, 74] on label at bounding box center [275, 79] width 70 height 31
click at [274, 101] on input "radio" at bounding box center [275, 102] width 3 height 3
radio input "true"
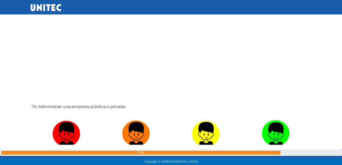
scroll to position [12008, 0]
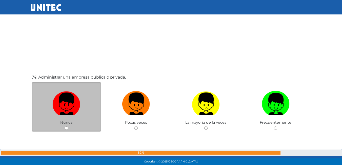
click at [86, 93] on label at bounding box center [67, 103] width 70 height 31
click at [68, 126] on input "radio" at bounding box center [66, 127] width 3 height 3
radio input "true"
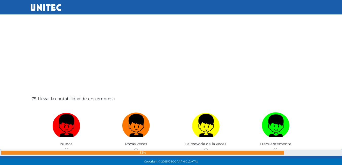
scroll to position [12154, 0]
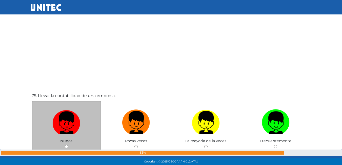
click at [78, 115] on img at bounding box center [66, 120] width 28 height 27
click at [68, 145] on input "radio" at bounding box center [66, 146] width 3 height 3
radio input "true"
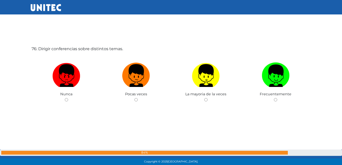
scroll to position [12370, 0]
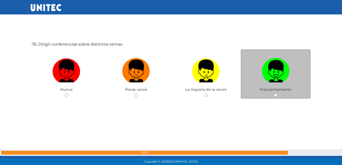
click at [277, 73] on img at bounding box center [275, 69] width 28 height 27
click at [277, 93] on input "radio" at bounding box center [275, 94] width 3 height 3
radio input "true"
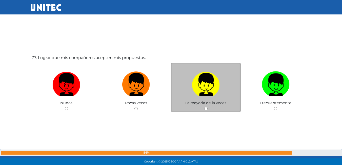
scroll to position [12534, 0]
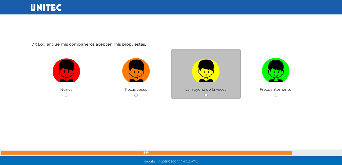
click at [199, 69] on img at bounding box center [206, 69] width 28 height 27
click at [204, 93] on input "radio" at bounding box center [205, 94] width 3 height 3
radio input "true"
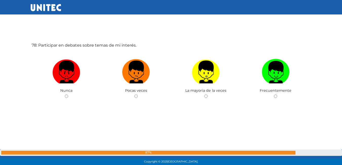
scroll to position [12699, 0]
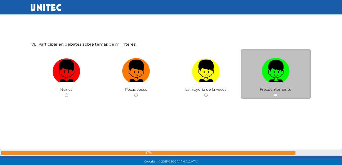
click at [257, 80] on label at bounding box center [275, 71] width 70 height 31
click at [274, 93] on input "radio" at bounding box center [275, 94] width 3 height 3
radio input "true"
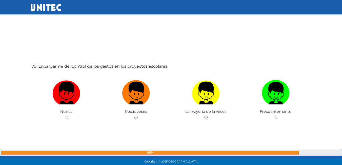
scroll to position [12842, 0]
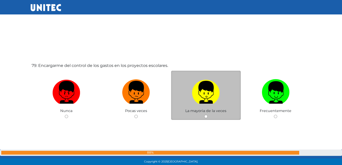
click at [188, 91] on label at bounding box center [206, 92] width 70 height 31
click at [204, 115] on input "radio" at bounding box center [205, 116] width 3 height 3
radio input "true"
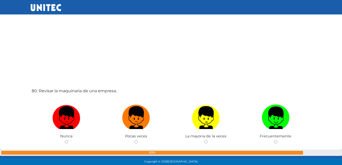
scroll to position [12984, 0]
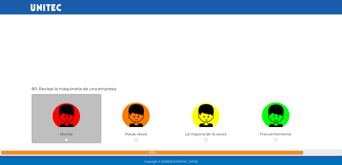
click at [62, 109] on img at bounding box center [66, 113] width 28 height 27
click at [65, 138] on input "radio" at bounding box center [66, 139] width 3 height 3
radio input "true"
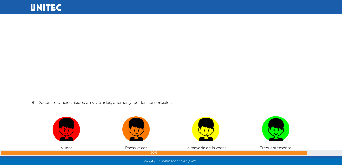
scroll to position [13160, 0]
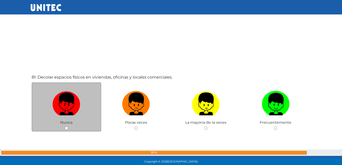
click at [91, 99] on label at bounding box center [67, 103] width 70 height 31
click at [68, 126] on input "radio" at bounding box center [66, 127] width 3 height 3
radio input "true"
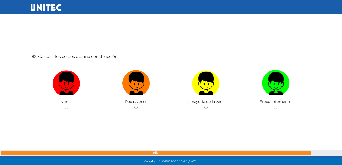
scroll to position [13362, 0]
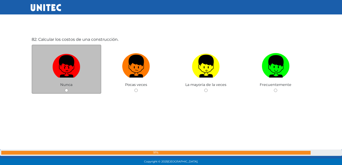
click at [68, 64] on img at bounding box center [66, 64] width 28 height 27
click at [68, 88] on input "radio" at bounding box center [66, 89] width 3 height 3
radio input "true"
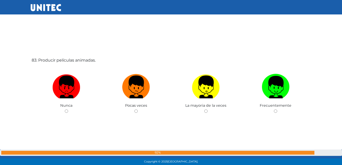
scroll to position [13522, 0]
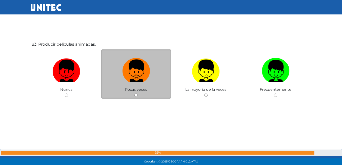
click at [143, 62] on img at bounding box center [136, 69] width 28 height 27
click at [138, 93] on input "radio" at bounding box center [135, 94] width 3 height 3
radio input "true"
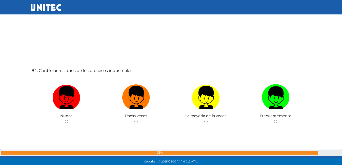
scroll to position [13662, 0]
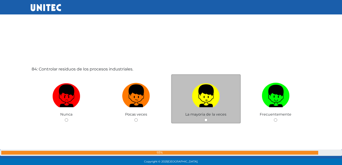
click at [189, 93] on label at bounding box center [206, 95] width 70 height 31
click at [204, 118] on input "radio" at bounding box center [205, 119] width 3 height 3
radio input "true"
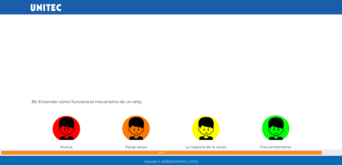
scroll to position [13809, 0]
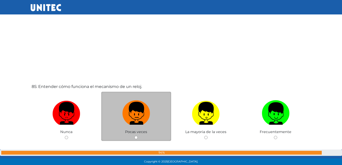
click at [135, 109] on img at bounding box center [136, 111] width 28 height 27
click at [135, 136] on input "radio" at bounding box center [135, 137] width 3 height 3
radio input "true"
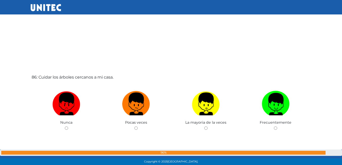
scroll to position [14011, 0]
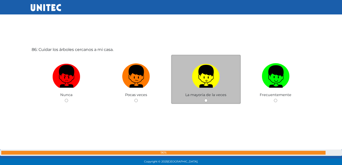
click at [222, 78] on label at bounding box center [206, 76] width 70 height 31
click at [207, 99] on input "radio" at bounding box center [205, 100] width 3 height 3
radio input "true"
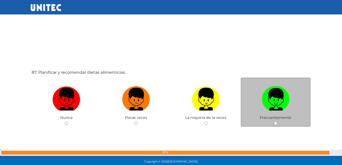
scroll to position [14155, 0]
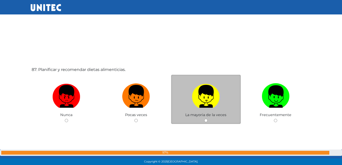
click at [206, 90] on img at bounding box center [206, 94] width 28 height 27
click at [206, 119] on input "radio" at bounding box center [205, 120] width 3 height 3
radio input "true"
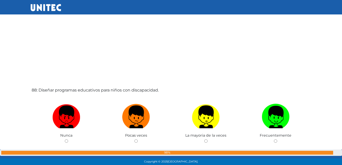
scroll to position [14300, 0]
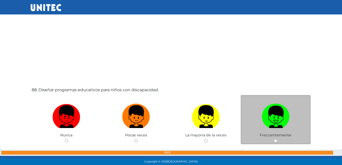
click at [271, 121] on img at bounding box center [275, 114] width 28 height 27
click at [274, 139] on input "radio" at bounding box center [275, 140] width 3 height 3
radio input "true"
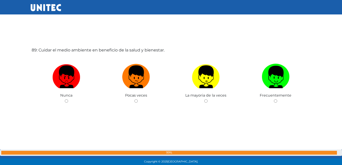
scroll to position [14510, 0]
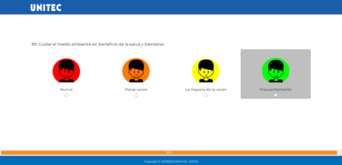
click at [251, 83] on label at bounding box center [275, 71] width 70 height 31
click at [274, 93] on input "radio" at bounding box center [275, 94] width 3 height 3
radio input "true"
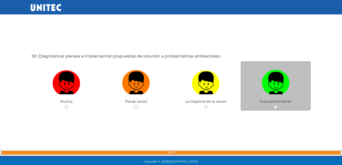
scroll to position [14663, 0]
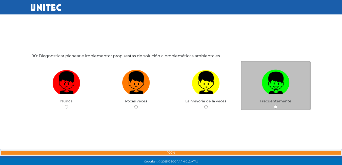
click at [276, 70] on img at bounding box center [275, 81] width 28 height 27
click at [276, 105] on input "radio" at bounding box center [275, 106] width 3 height 3
radio input "true"
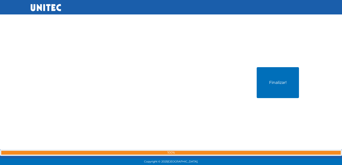
scroll to position [14815, 0]
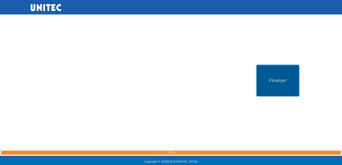
click at [276, 84] on button "Finalizar!" at bounding box center [277, 80] width 42 height 31
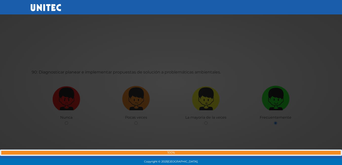
scroll to position [14638, 0]
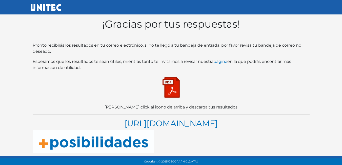
scroll to position [10, 0]
click at [169, 83] on img at bounding box center [170, 87] width 25 height 25
